Goal: Information Seeking & Learning: Learn about a topic

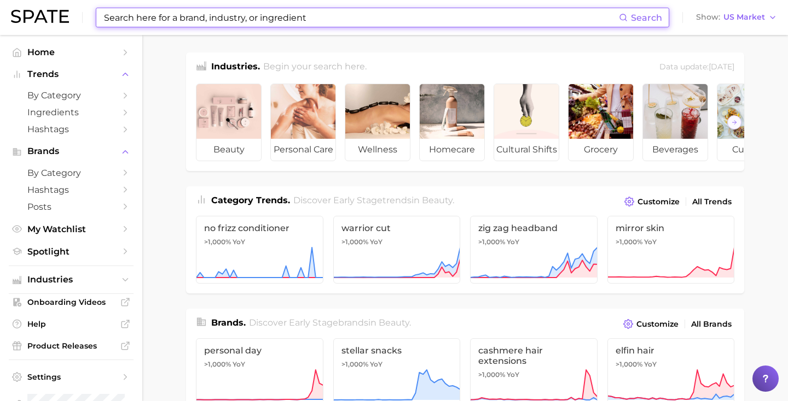
click at [362, 19] on input at bounding box center [361, 17] width 516 height 19
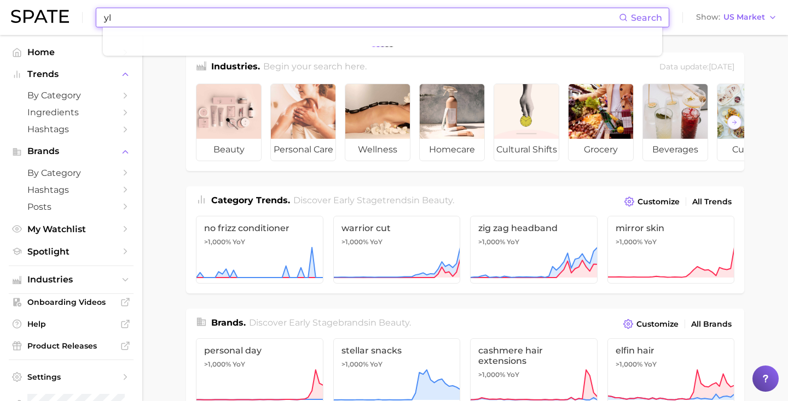
type input "y"
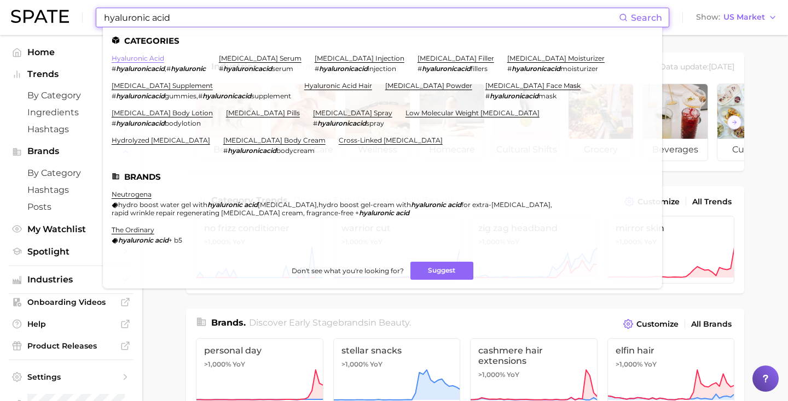
type input "hyaluronic acid"
click at [147, 59] on link "hyaluronic acid" at bounding box center [138, 58] width 53 height 8
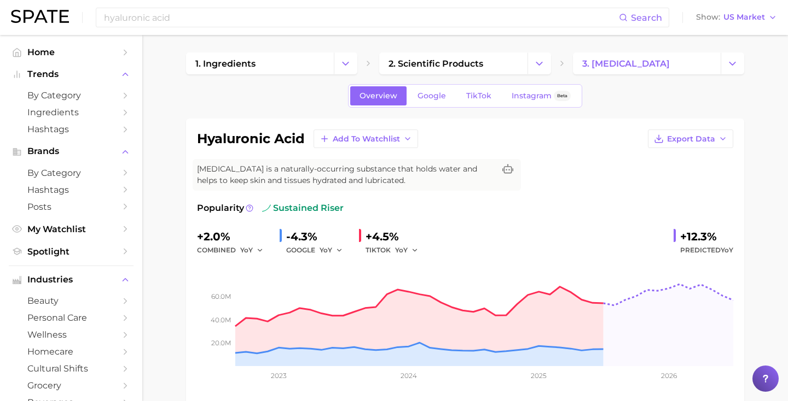
click at [733, 7] on div "[MEDICAL_DATA] Search Show US Market" at bounding box center [394, 17] width 766 height 35
click at [732, 12] on button "Show US Market" at bounding box center [736, 17] width 86 height 14
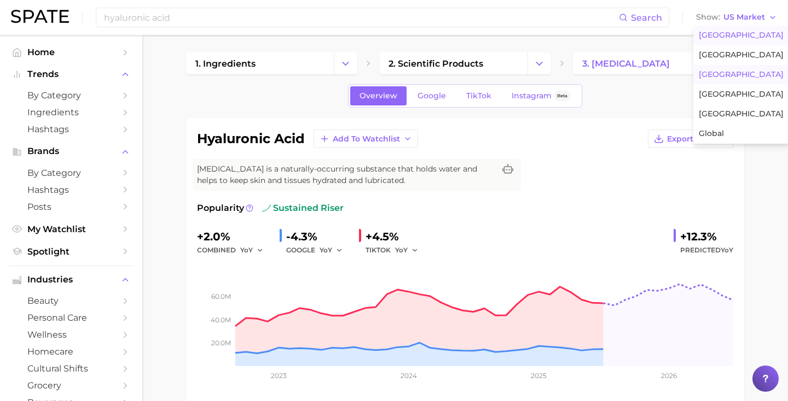
click at [725, 74] on span "[GEOGRAPHIC_DATA]" at bounding box center [741, 74] width 85 height 9
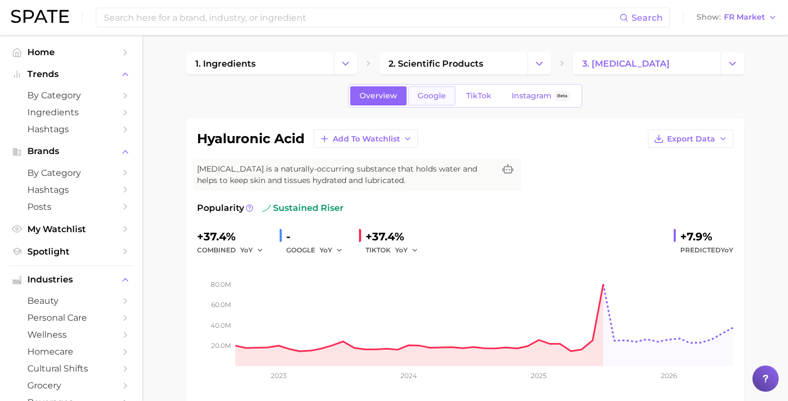
click at [430, 101] on link "Google" at bounding box center [431, 95] width 47 height 19
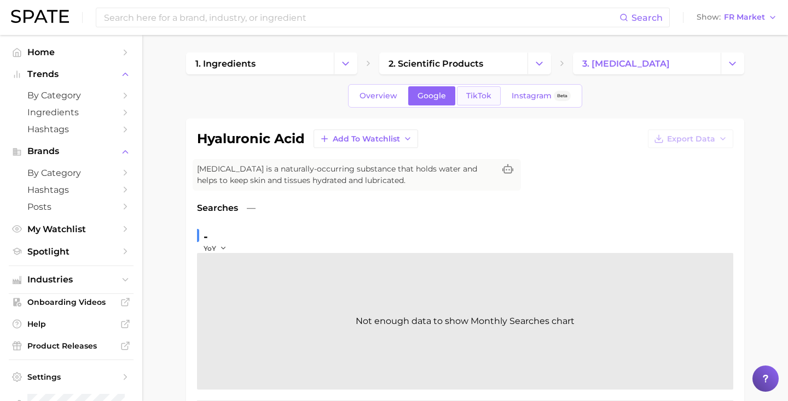
click at [485, 97] on span "TikTok" at bounding box center [478, 95] width 25 height 9
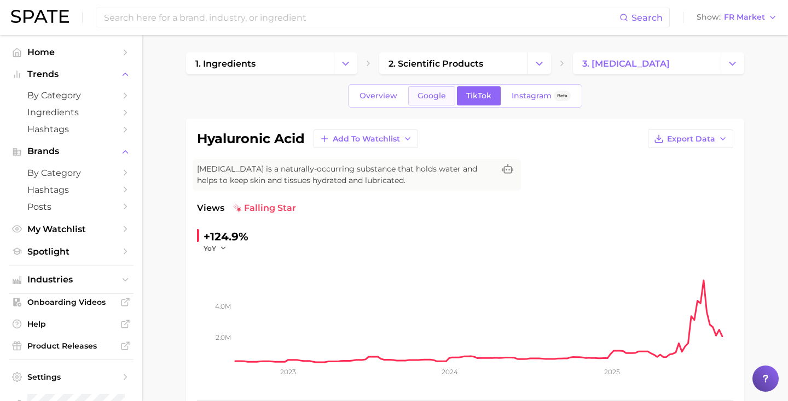
click at [428, 91] on span "Google" at bounding box center [431, 95] width 28 height 9
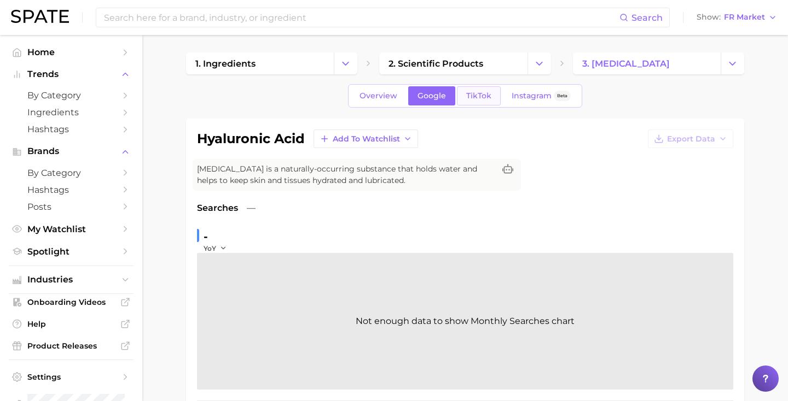
click at [494, 96] on link "TikTok" at bounding box center [479, 95] width 44 height 19
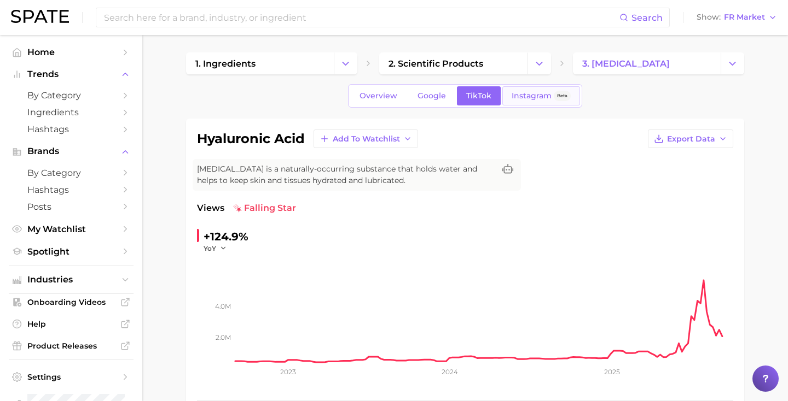
click at [527, 100] on span "Instagram" at bounding box center [531, 95] width 40 height 9
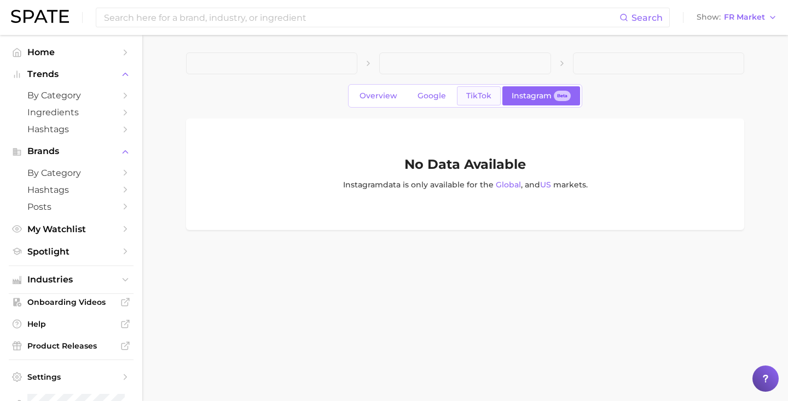
click at [481, 98] on span "TikTok" at bounding box center [478, 95] width 25 height 9
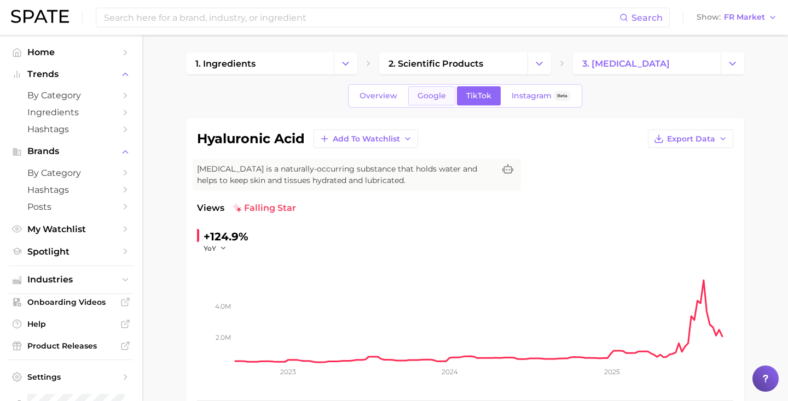
click at [445, 98] on span "Google" at bounding box center [431, 95] width 28 height 9
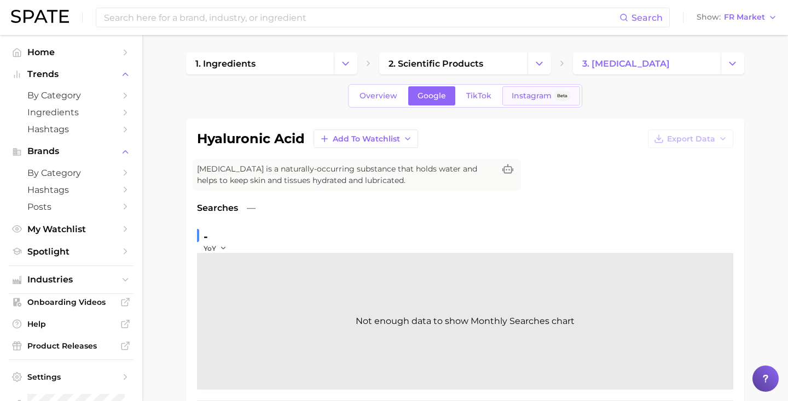
click at [503, 103] on link "Instagram Beta" at bounding box center [541, 95] width 78 height 19
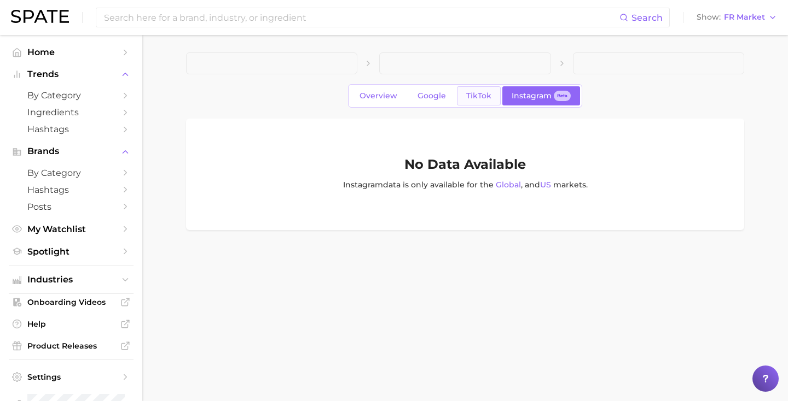
click at [467, 100] on span "TikTok" at bounding box center [478, 95] width 25 height 9
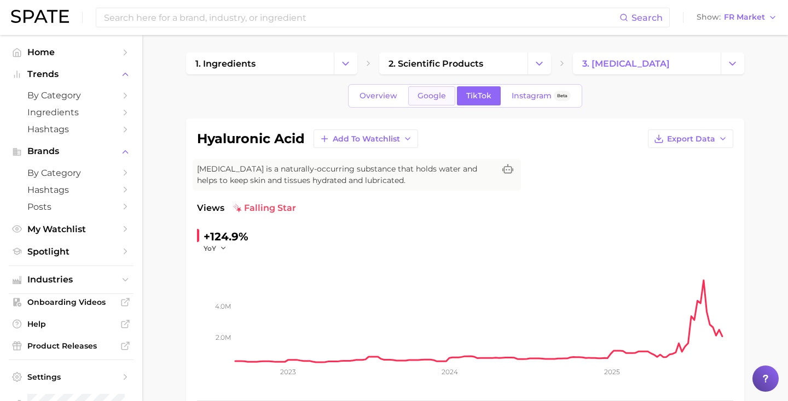
click at [431, 100] on span "Google" at bounding box center [431, 95] width 28 height 9
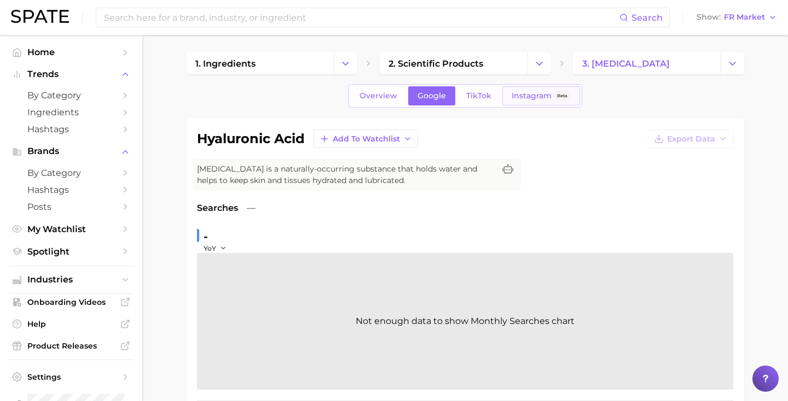
click at [533, 103] on link "Instagram Beta" at bounding box center [541, 95] width 78 height 19
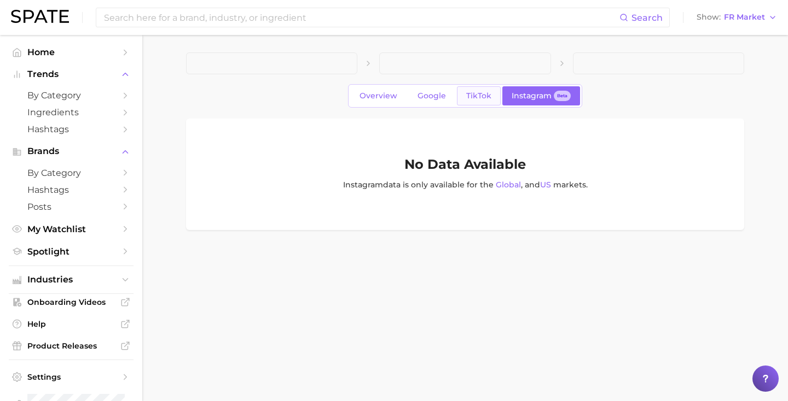
click at [468, 96] on span "TikTok" at bounding box center [478, 95] width 25 height 9
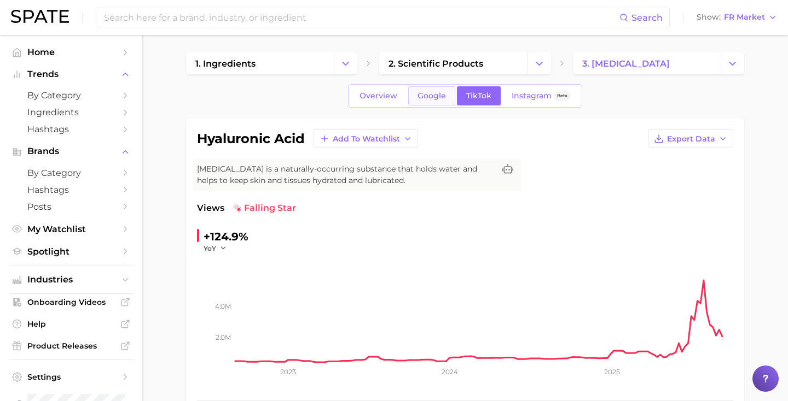
click at [426, 95] on span "Google" at bounding box center [431, 95] width 28 height 9
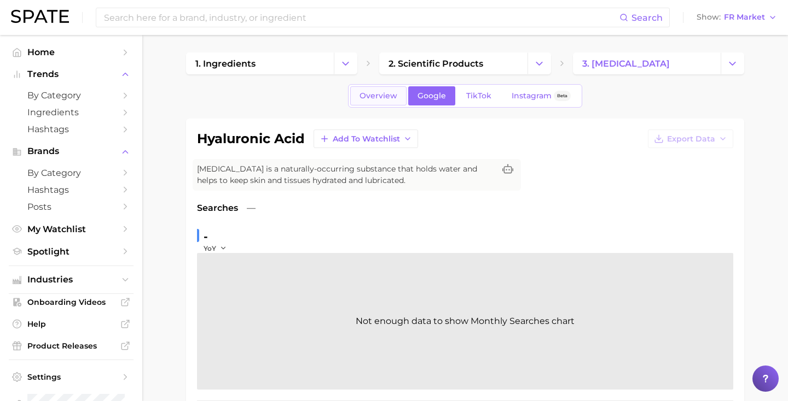
click at [380, 96] on span "Overview" at bounding box center [378, 95] width 38 height 9
